Goal: Task Accomplishment & Management: Complete application form

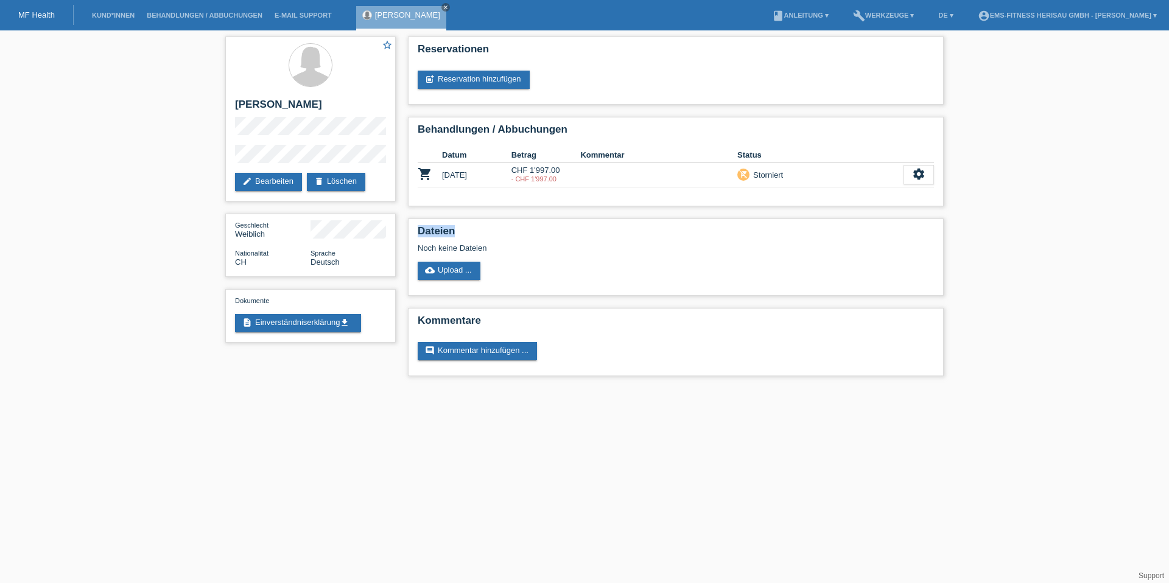
click at [121, 18] on link "Kund*innen" at bounding box center [113, 15] width 55 height 7
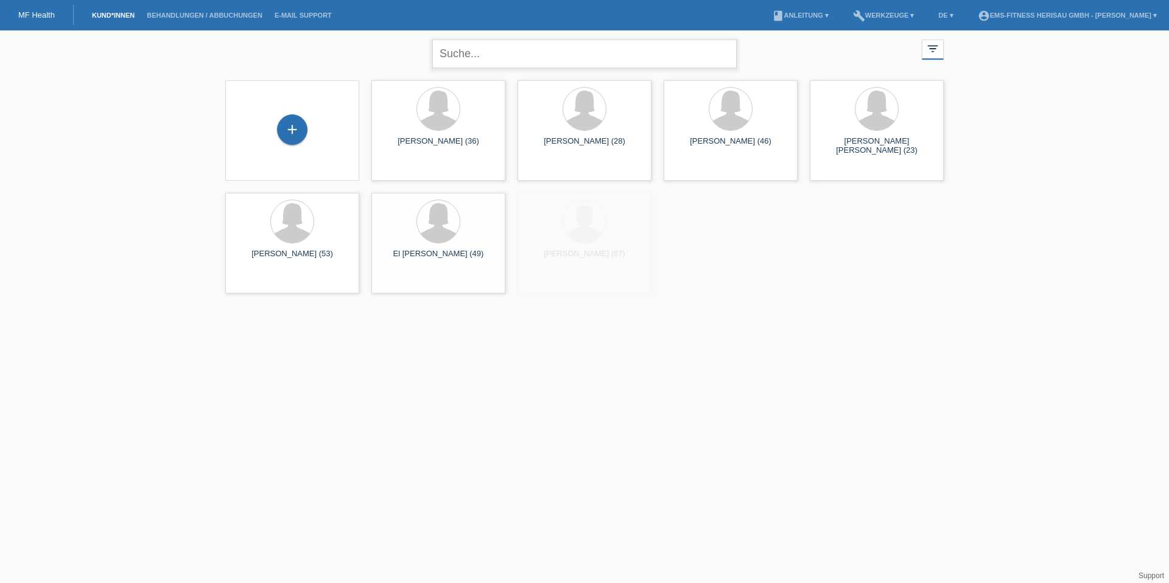
click at [512, 62] on input "text" at bounding box center [584, 54] width 305 height 29
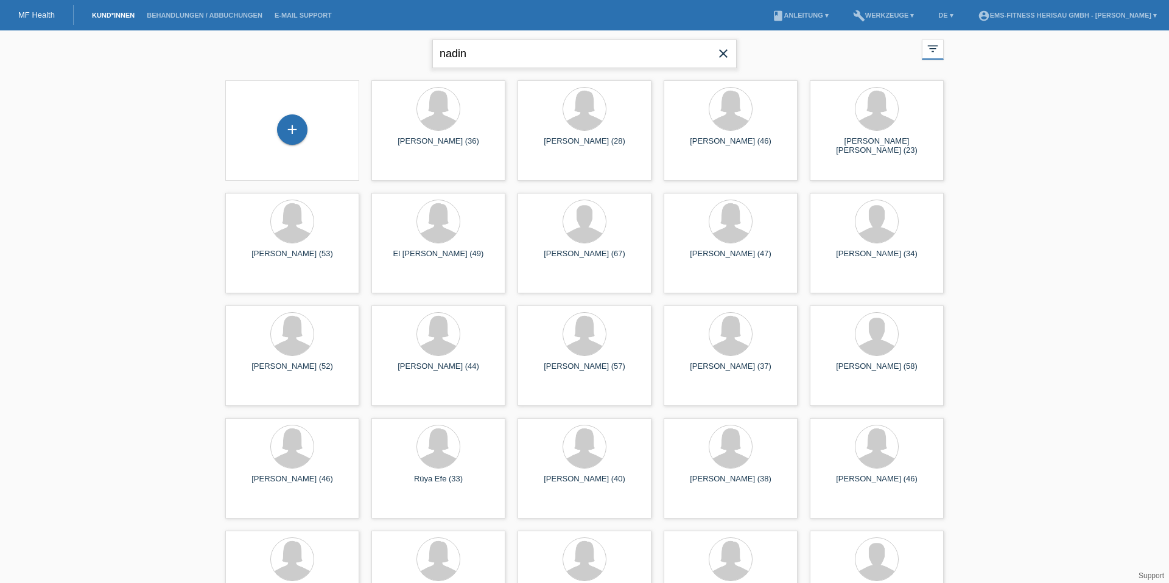
type input "nadin"
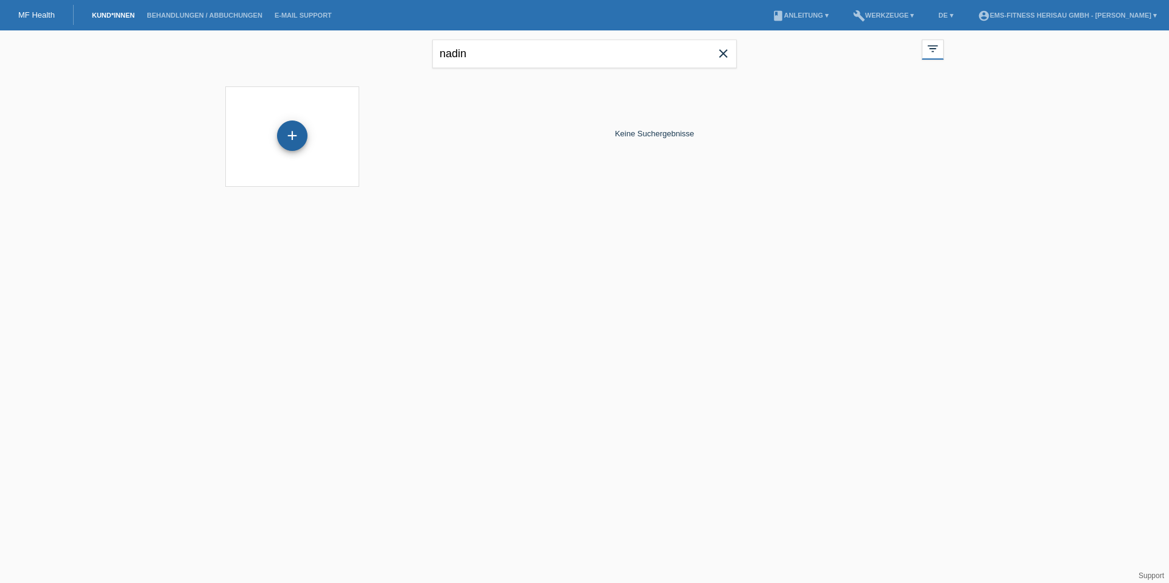
drag, startPoint x: 262, startPoint y: 149, endPoint x: 289, endPoint y: 135, distance: 30.2
click at [262, 149] on div "+" at bounding box center [292, 137] width 114 height 32
click at [293, 134] on div "+" at bounding box center [292, 136] width 30 height 30
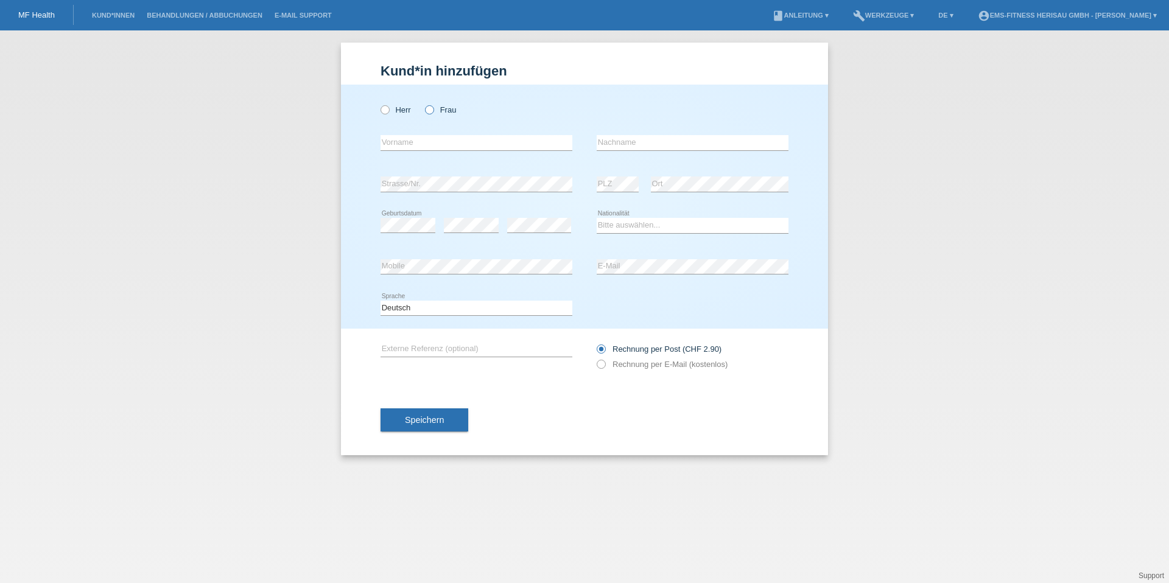
drag, startPoint x: 426, startPoint y: 109, endPoint x: 431, endPoint y: 115, distance: 7.4
click at [423, 104] on icon at bounding box center [423, 104] width 0 height 0
click at [426, 109] on input "Frau" at bounding box center [429, 109] width 8 height 8
radio input "true"
click at [433, 141] on input "text" at bounding box center [477, 142] width 192 height 15
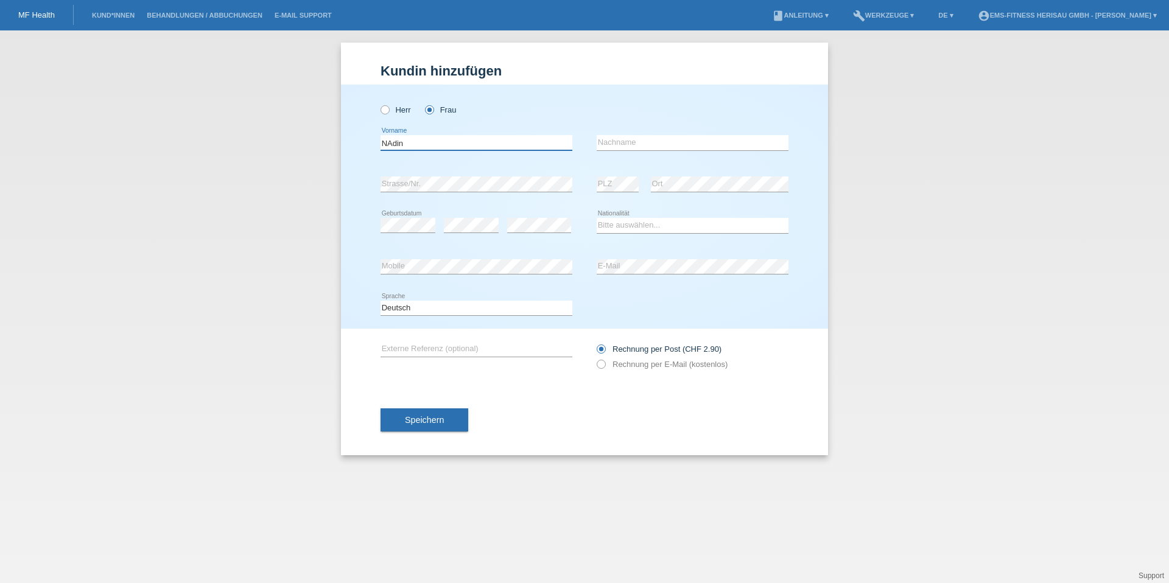
click at [426, 143] on input "NAdin" at bounding box center [477, 142] width 192 height 15
type input "Nadin"
click at [629, 145] on input "text" at bounding box center [693, 142] width 192 height 15
paste input "Röthlisberger"
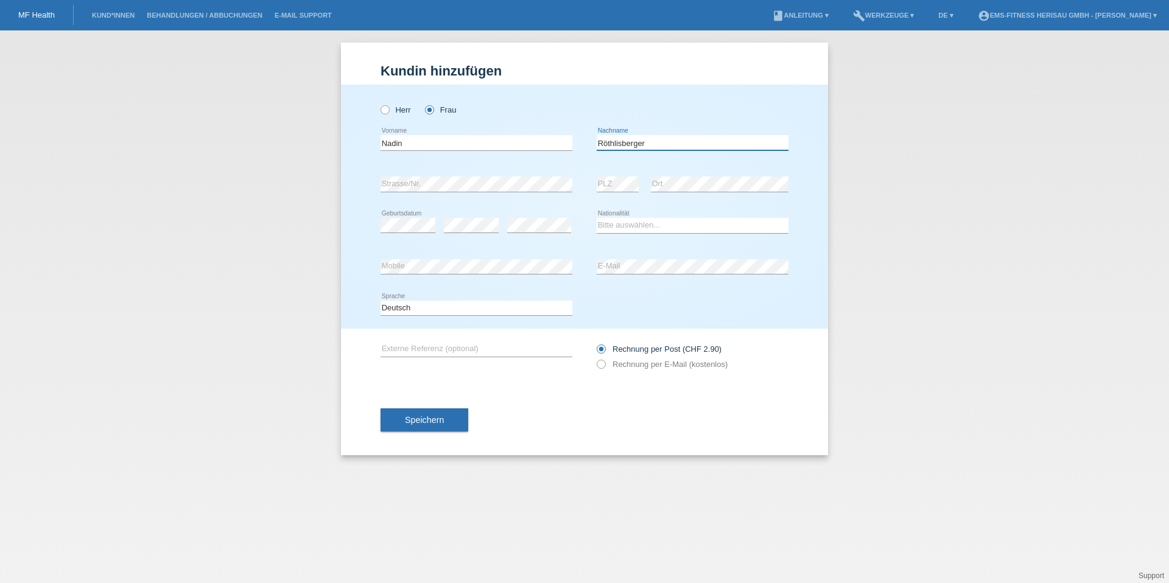
type input "Röthlisberger"
select select "CH"
click at [640, 361] on label "Rechnung per E-Mail (kostenlos)" at bounding box center [662, 364] width 131 height 9
click at [605, 361] on input "Rechnung per E-Mail (kostenlos)" at bounding box center [601, 367] width 8 height 15
radio input "true"
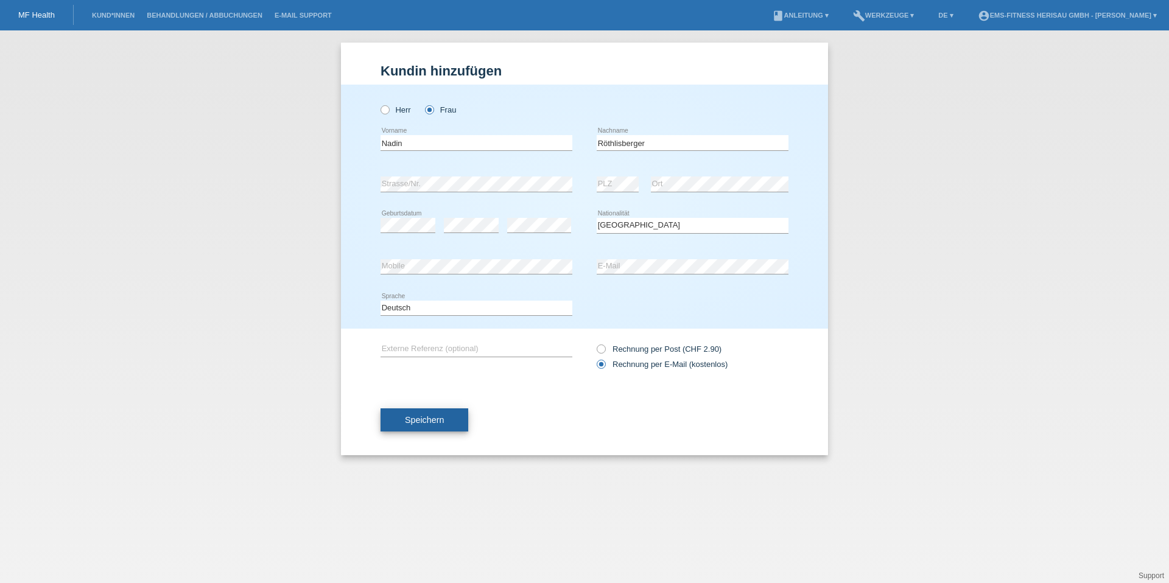
click at [459, 415] on button "Speichern" at bounding box center [425, 420] width 88 height 23
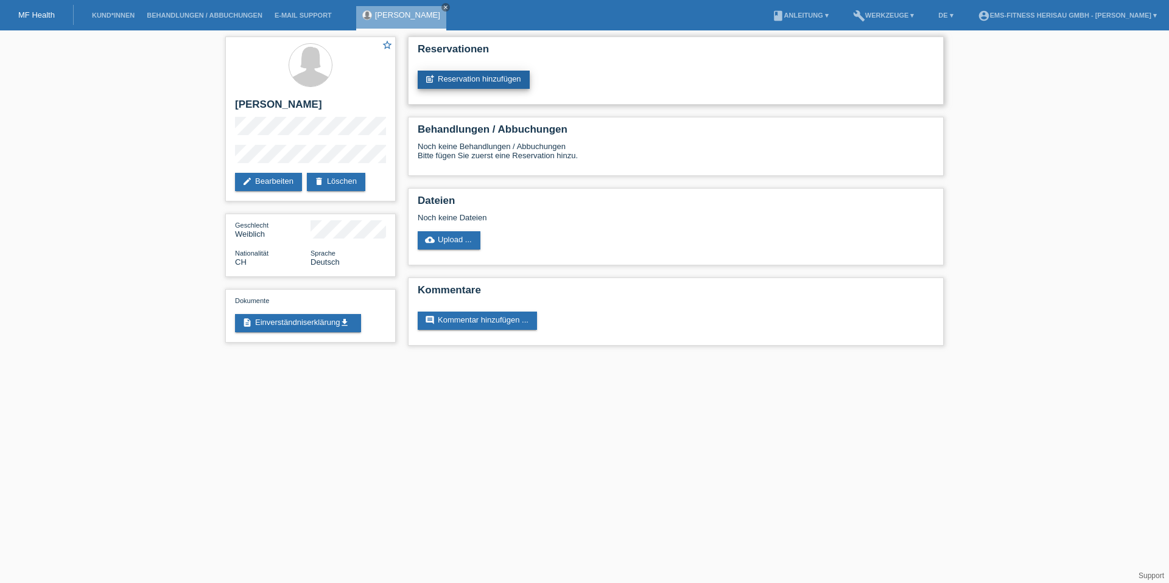
click at [494, 85] on link "post_add Reservation hinzufügen" at bounding box center [474, 80] width 112 height 18
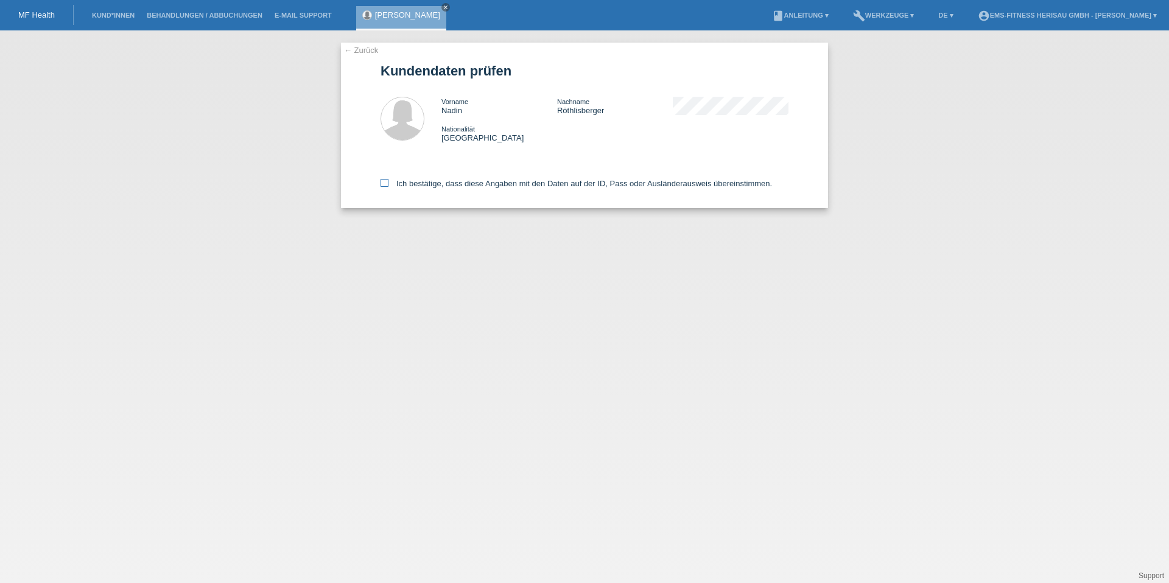
click at [456, 184] on label "Ich bestätige, dass diese Angaben mit den Daten auf der ID, Pass oder Ausländer…" at bounding box center [577, 183] width 392 height 9
click at [389, 184] on input "Ich bestätige, dass diese Angaben mit den Daten auf der ID, Pass oder Ausländer…" at bounding box center [385, 183] width 8 height 8
checkbox input "true"
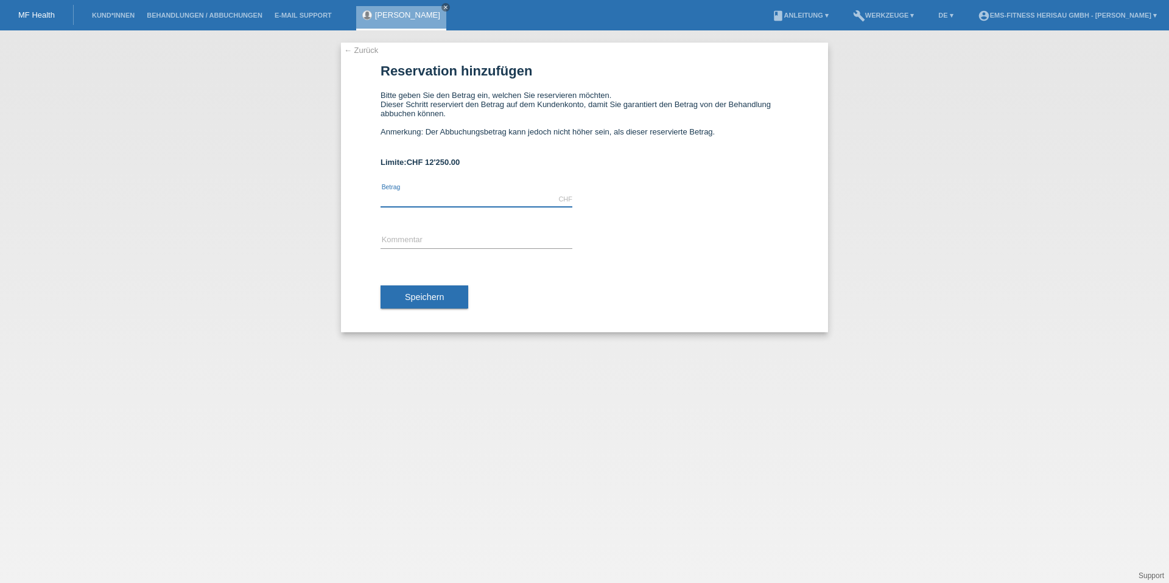
click at [397, 200] on input "text" at bounding box center [477, 199] width 192 height 15
type input "2197.00"
click at [455, 240] on input "text" at bounding box center [477, 240] width 192 height 15
type input "EMS Körperformen Herisau Automatische 12 Monats-Abo verlängerung"
click at [537, 243] on input "EMS Körperformen Herisau Automatische 12 Monats-Abo verlängerung" at bounding box center [477, 240] width 192 height 15
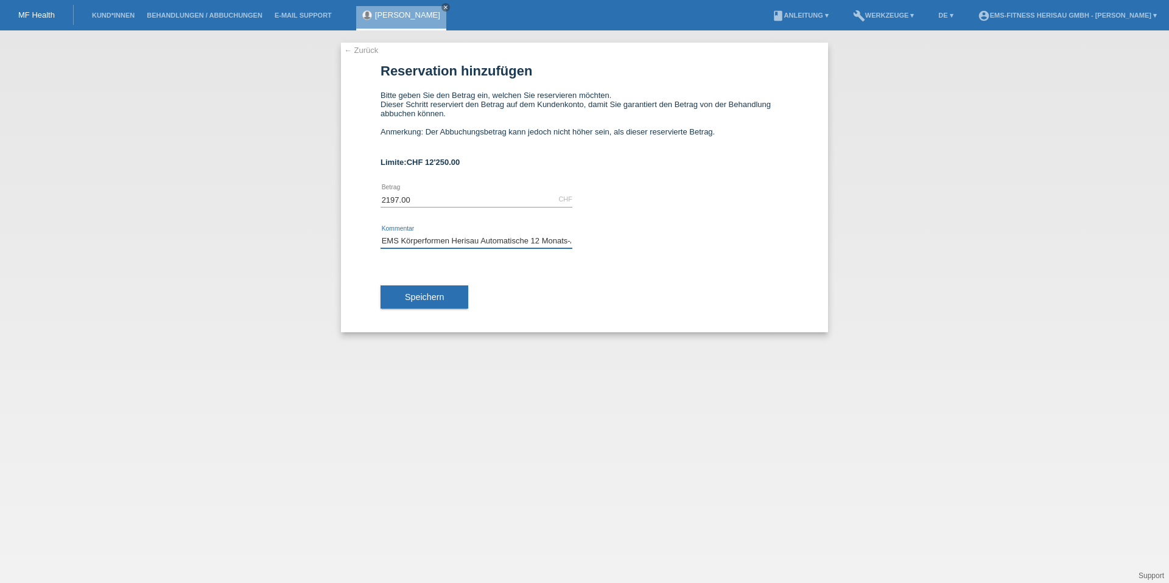
scroll to position [0, 62]
click at [451, 295] on button "Speichern" at bounding box center [425, 297] width 88 height 23
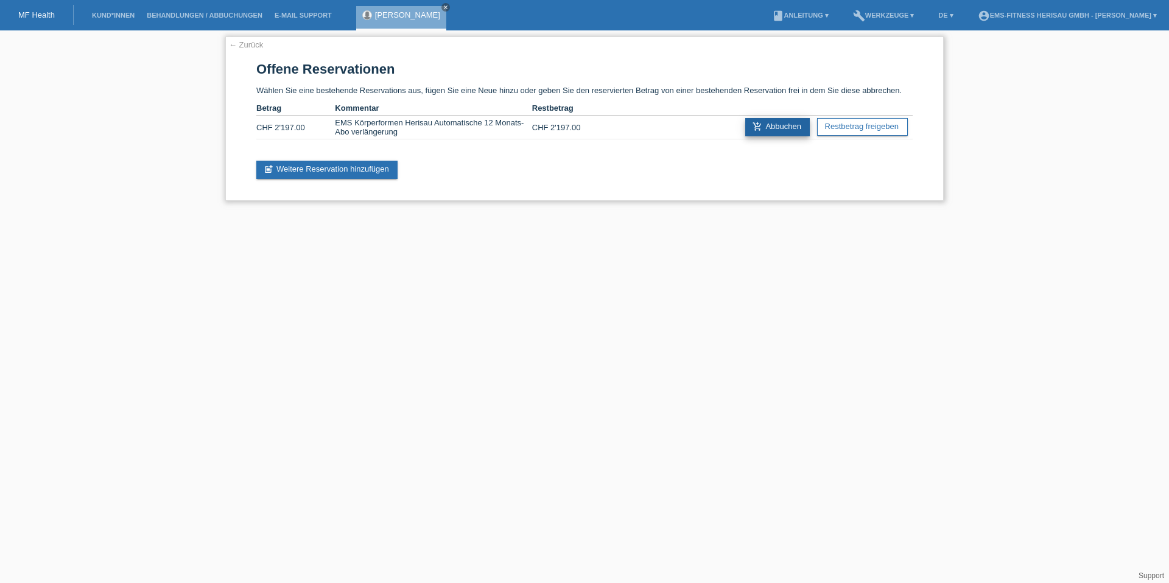
click at [763, 128] on link "add_shopping_cart Abbuchen" at bounding box center [777, 127] width 65 height 18
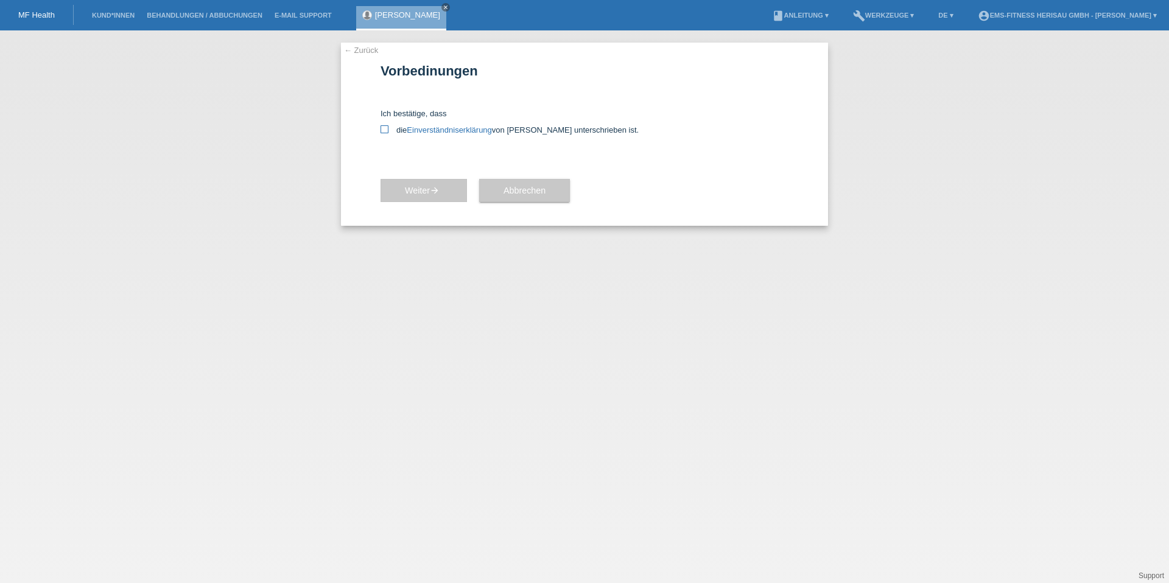
click at [381, 127] on icon at bounding box center [385, 129] width 8 height 8
click at [381, 127] on input "die Einverständniserklärung von der Kundin unterschrieben ist." at bounding box center [385, 129] width 8 height 8
checkbox input "true"
click at [440, 208] on div "Weiter arrow_forward" at bounding box center [424, 190] width 86 height 71
click at [432, 192] on icon "arrow_forward" at bounding box center [435, 191] width 10 height 10
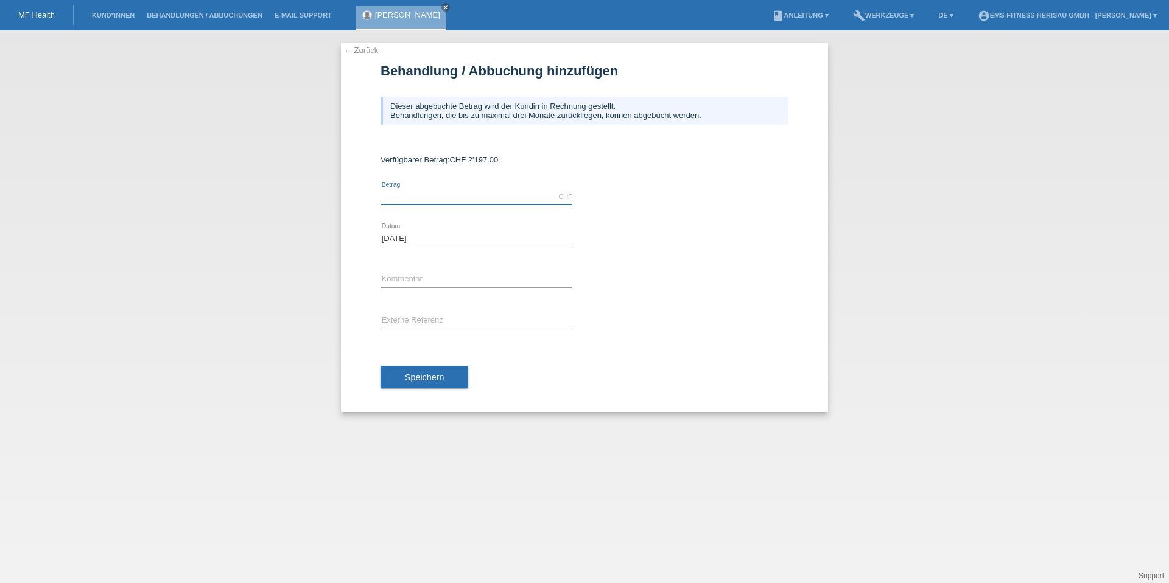
click at [446, 203] on div "CHF error [GEOGRAPHIC_DATA]" at bounding box center [477, 197] width 192 height 16
type input "2197.00"
click at [440, 371] on button "Speichern" at bounding box center [425, 377] width 88 height 23
